Goal: Check status: Check status

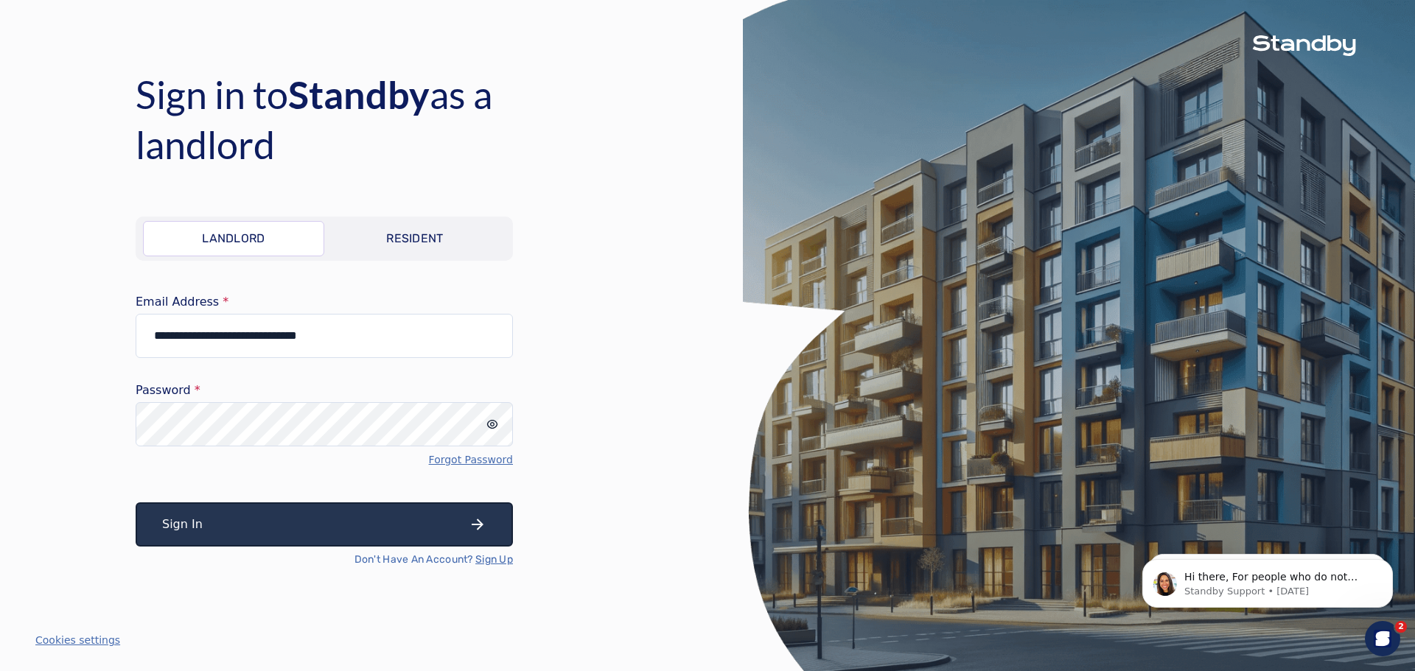
click at [303, 524] on button "Sign In" at bounding box center [324, 524] width 377 height 44
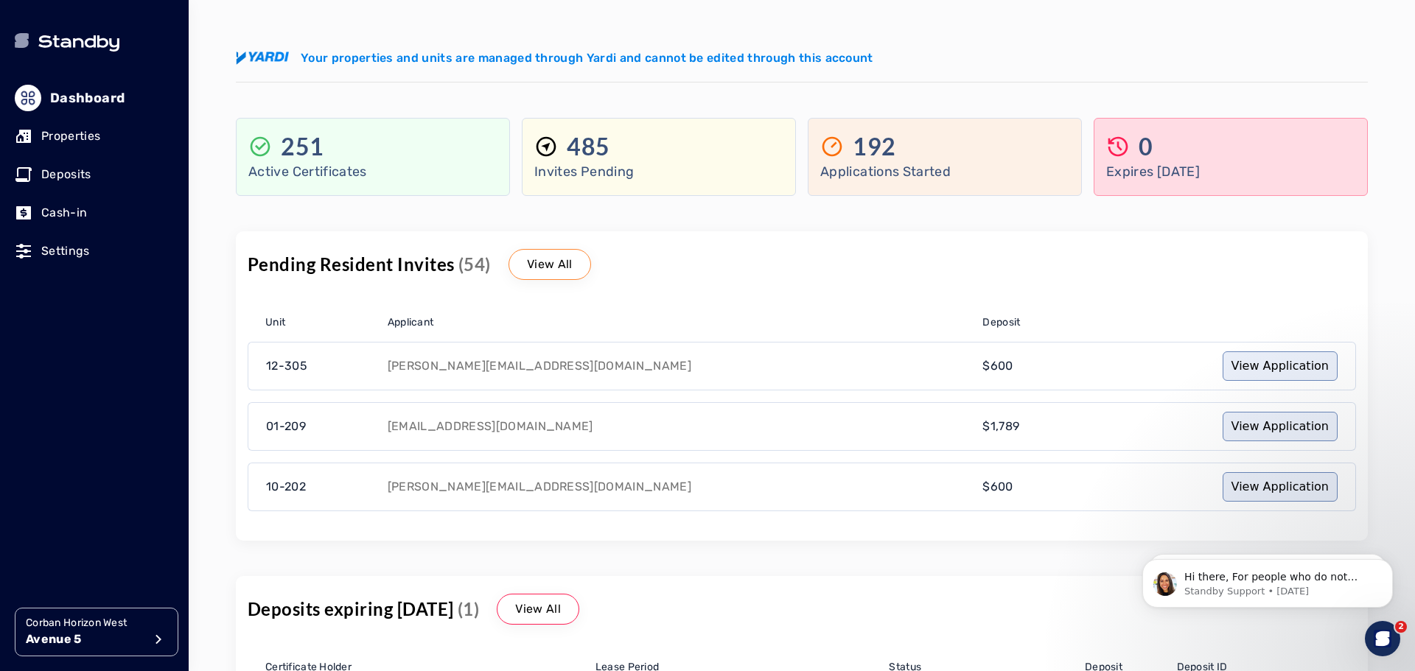
click at [81, 178] on p "Deposits" at bounding box center [66, 175] width 50 height 18
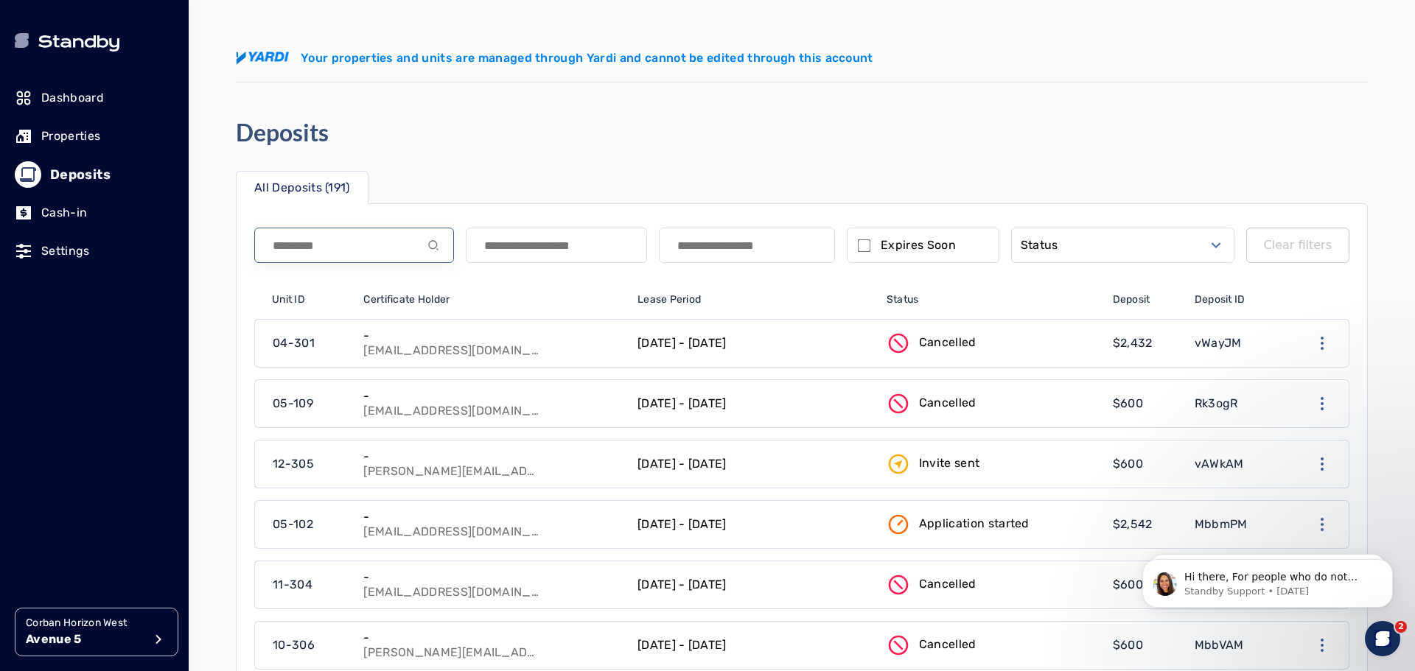
click at [374, 249] on input at bounding box center [354, 245] width 200 height 35
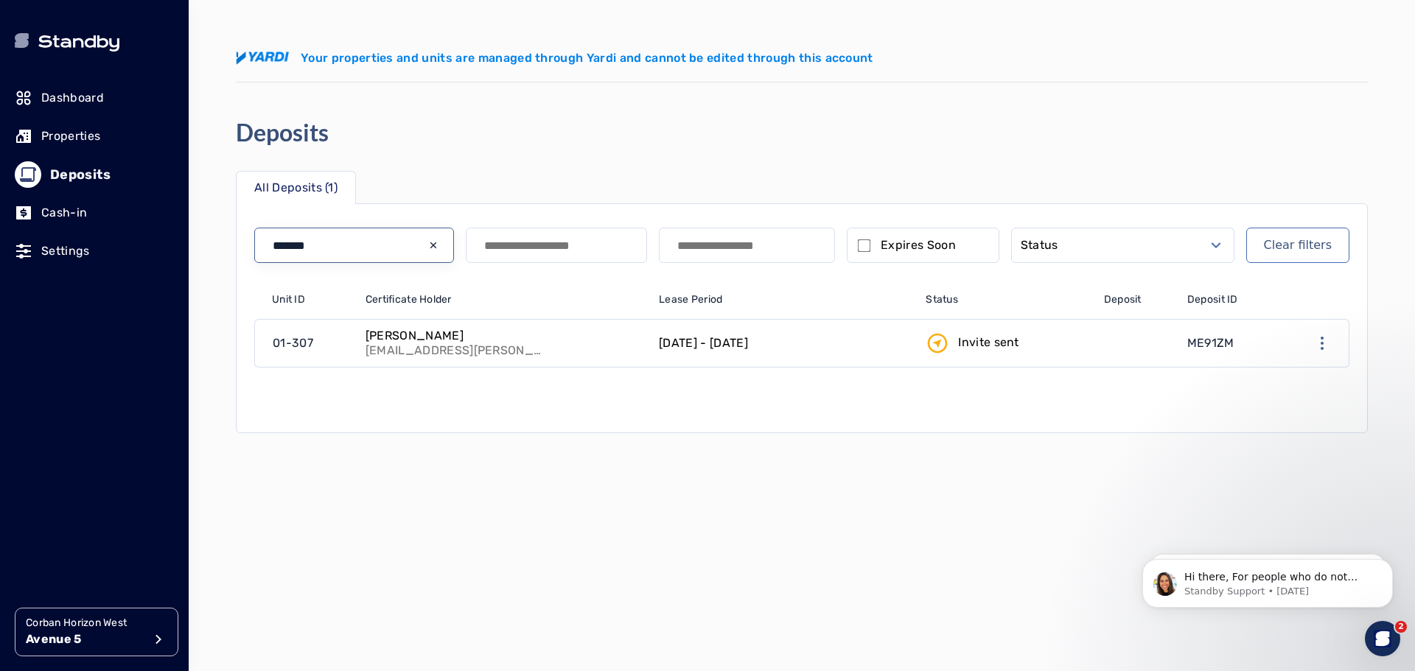
type input "*******"
click at [987, 346] on p "Invite sent" at bounding box center [988, 343] width 61 height 18
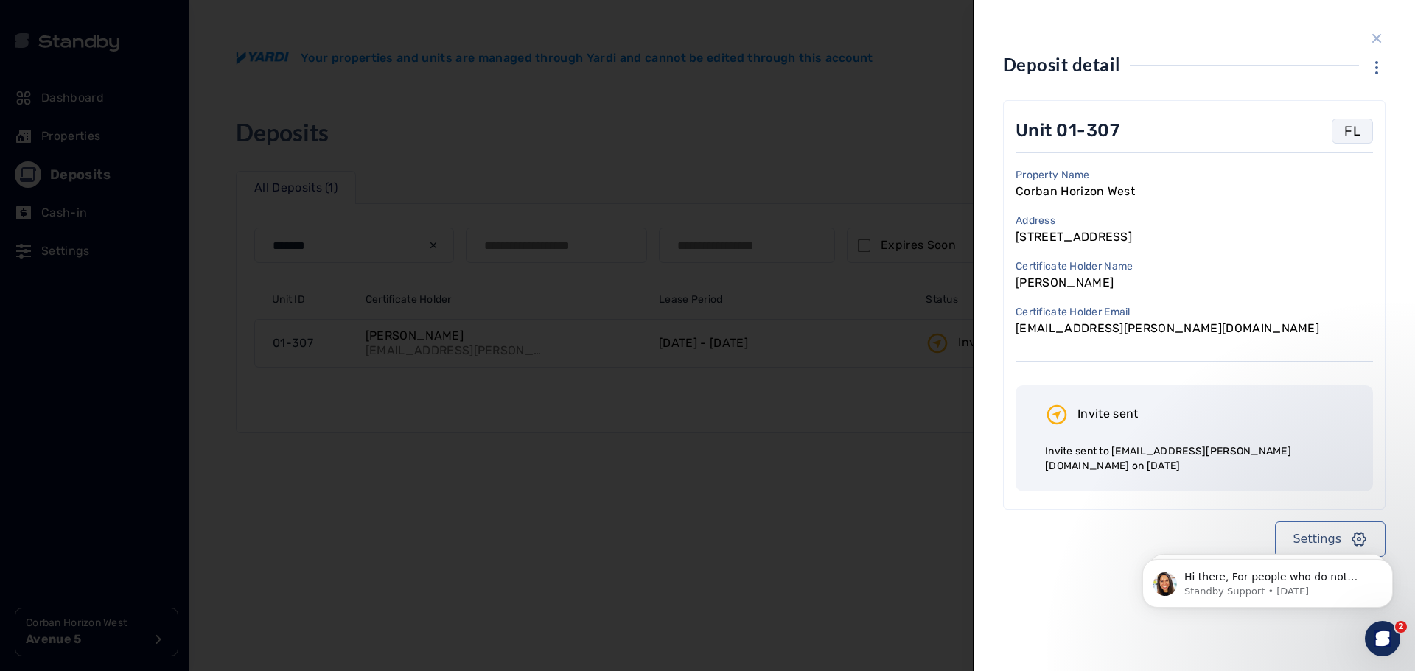
click at [863, 491] on div at bounding box center [707, 335] width 1415 height 671
